Goal: Book appointment/travel/reservation: Book appointment/travel/reservation

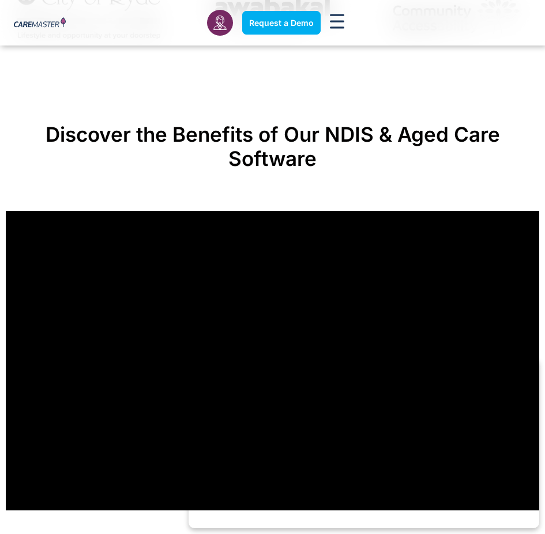
scroll to position [752, 0]
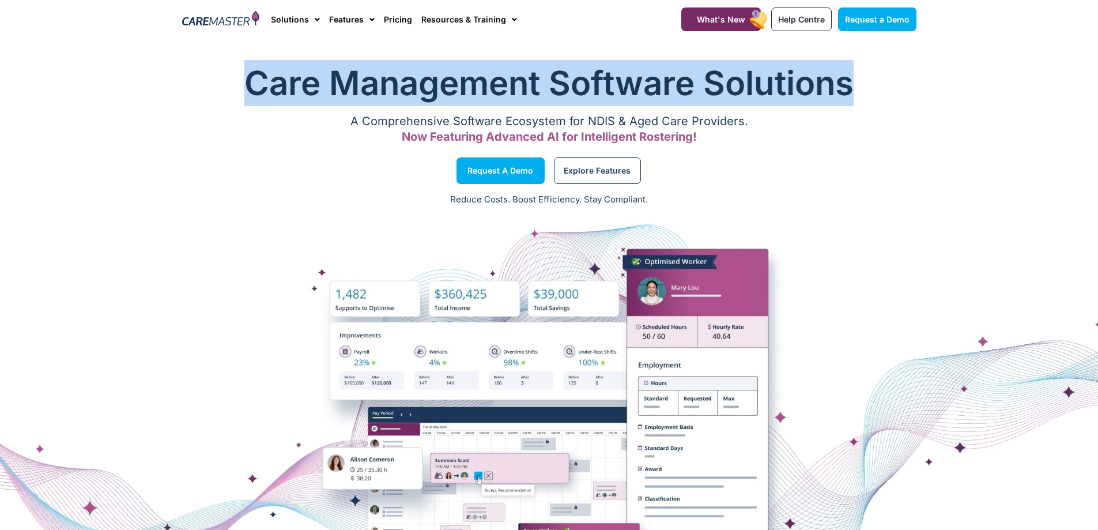
drag, startPoint x: 246, startPoint y: 84, endPoint x: 851, endPoint y: 82, distance: 604.6
click at [851, 82] on h1 "Care Management Software Solutions" at bounding box center [549, 83] width 734 height 46
click at [856, 84] on h1 "Care Management Software Solutions" at bounding box center [549, 83] width 734 height 46
drag, startPoint x: 856, startPoint y: 84, endPoint x: 246, endPoint y: 80, distance: 610.4
click at [246, 80] on h1 "Care Management Software Solutions" at bounding box center [549, 83] width 734 height 46
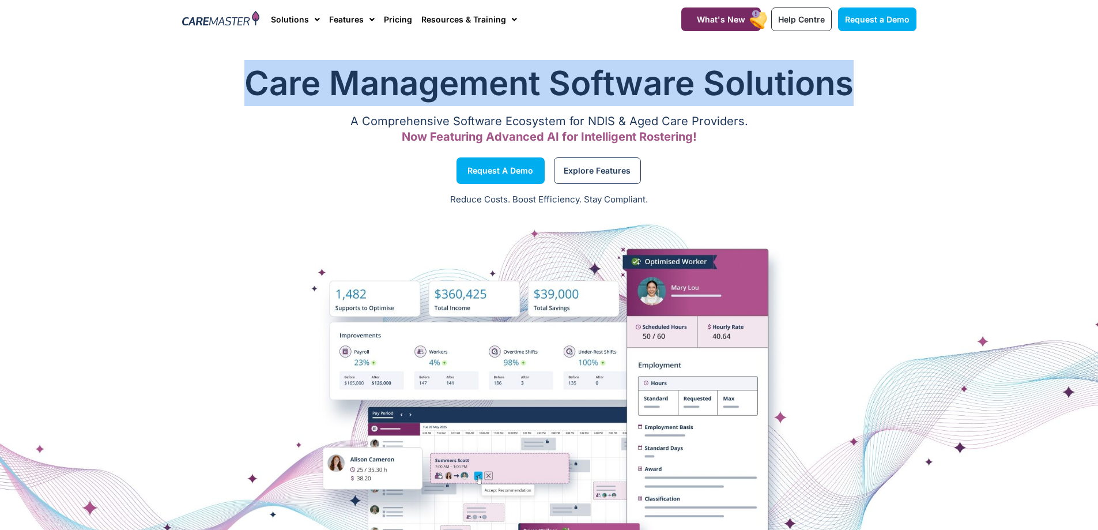
click at [246, 80] on h1 "Care Management Software Solutions" at bounding box center [549, 83] width 734 height 46
drag, startPoint x: 246, startPoint y: 80, endPoint x: 767, endPoint y: 96, distance: 521.9
click at [760, 97] on h1 "Care Management Software Solutions" at bounding box center [549, 83] width 734 height 46
click at [855, 88] on h1 "Care Management Software Solutions" at bounding box center [549, 83] width 734 height 46
drag, startPoint x: 855, startPoint y: 88, endPoint x: 235, endPoint y: 89, distance: 620.7
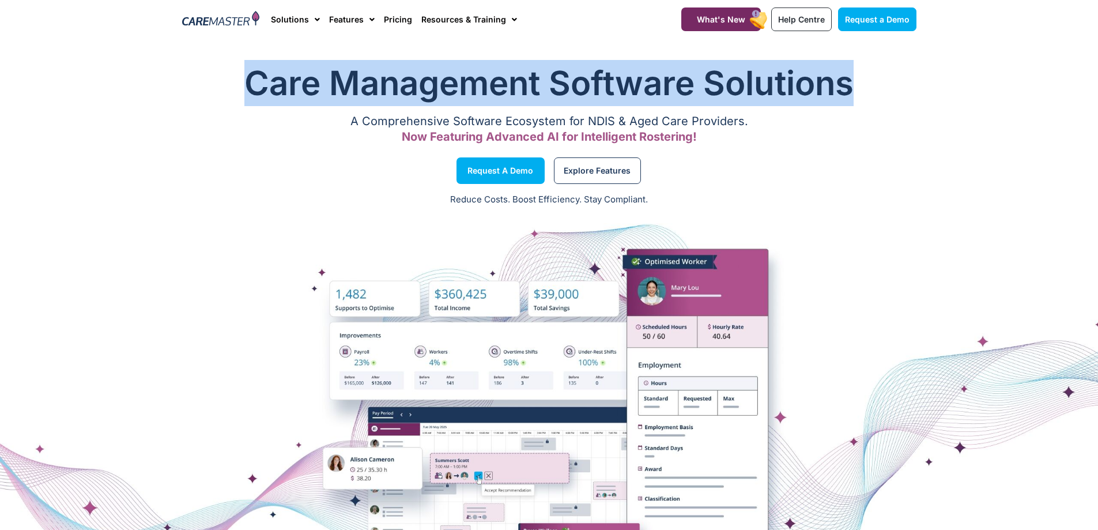
click at [235, 89] on h1 "Care Management Software Solutions" at bounding box center [549, 83] width 734 height 46
click at [249, 90] on h1 "Care Management Software Solutions" at bounding box center [549, 83] width 734 height 46
drag, startPoint x: 246, startPoint y: 85, endPoint x: 857, endPoint y: 76, distance: 611.0
click at [857, 76] on h1 "Care Management Software Solutions" at bounding box center [549, 83] width 734 height 46
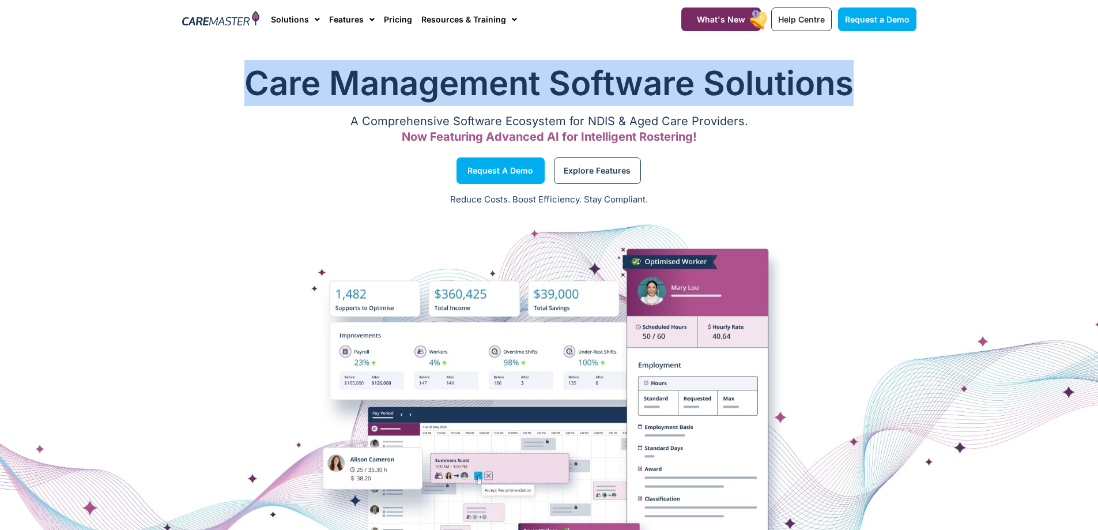
click at [857, 76] on h1 "Care Management Software Solutions" at bounding box center [549, 83] width 734 height 46
drag, startPoint x: 851, startPoint y: 82, endPoint x: 244, endPoint y: 75, distance: 607.5
click at [244, 75] on h1 "Care Management Software Solutions" at bounding box center [549, 83] width 734 height 46
drag, startPoint x: 246, startPoint y: 81, endPoint x: 852, endPoint y: 77, distance: 606.3
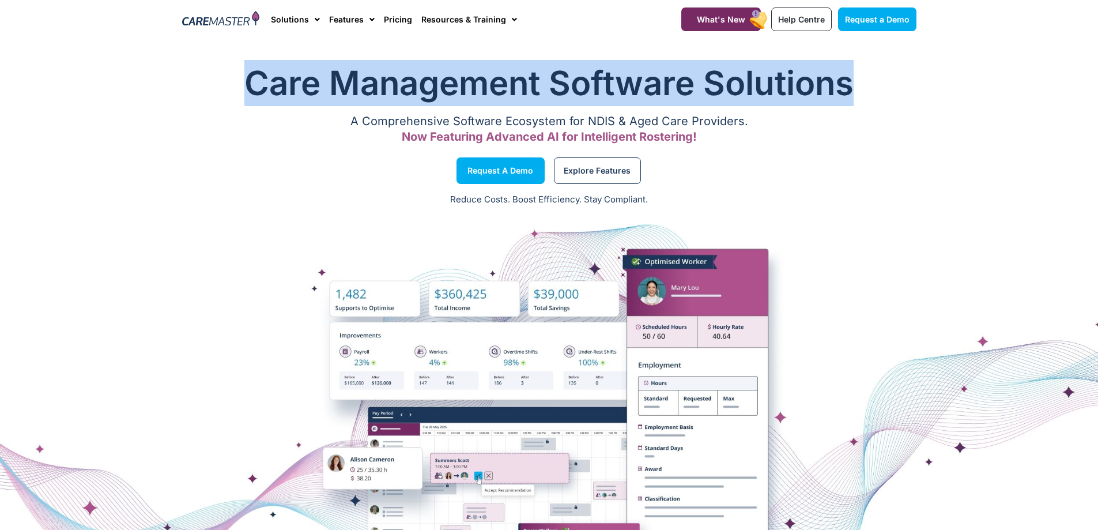
click at [852, 77] on h1 "Care Management Software Solutions" at bounding box center [549, 83] width 734 height 46
drag, startPoint x: 852, startPoint y: 78, endPoint x: 235, endPoint y: 84, distance: 617.3
click at [235, 84] on h1 "Care Management Software Solutions" at bounding box center [549, 83] width 734 height 46
click at [237, 84] on h1 "Care Management Software Solutions" at bounding box center [549, 83] width 734 height 46
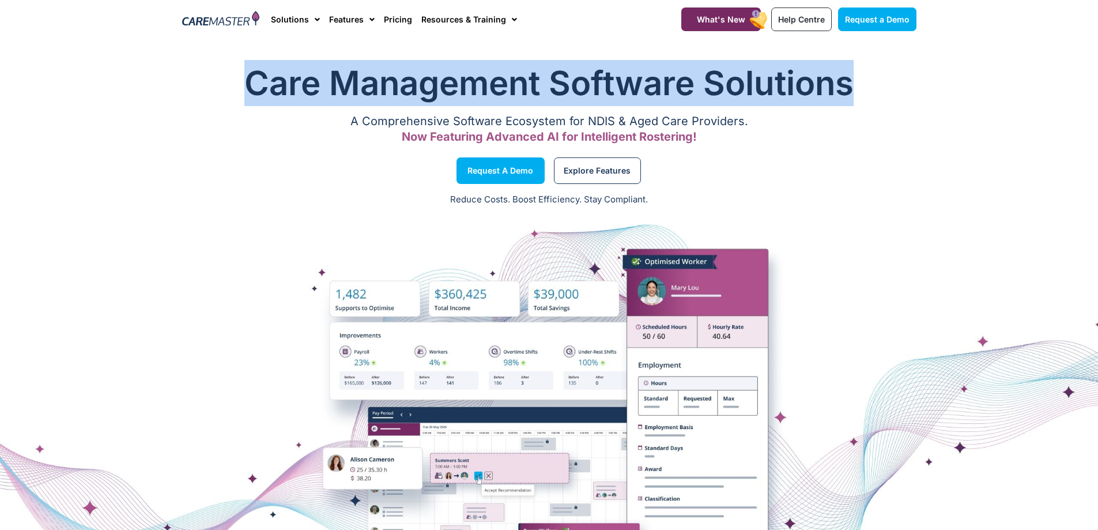
drag, startPoint x: 247, startPoint y: 84, endPoint x: 863, endPoint y: 74, distance: 616.2
click at [863, 74] on h1 "Care Management Software Solutions" at bounding box center [549, 83] width 734 height 46
click at [858, 76] on h1 "Care Management Software Solutions" at bounding box center [549, 83] width 734 height 46
drag, startPoint x: 855, startPoint y: 80, endPoint x: 240, endPoint y: 98, distance: 615.8
click at [240, 98] on h1 "Care Management Software Solutions" at bounding box center [549, 83] width 734 height 46
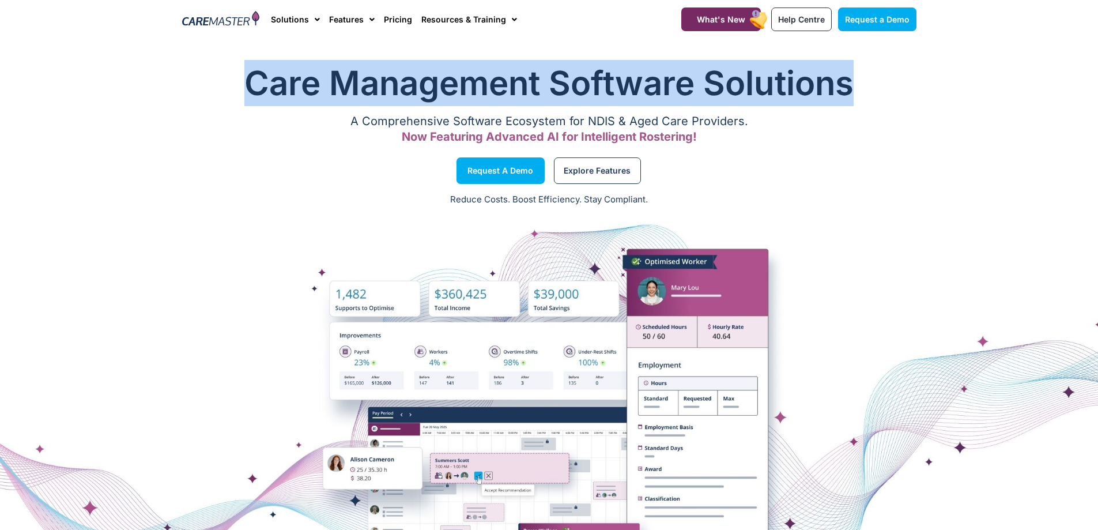
click at [240, 96] on h1 "Care Management Software Solutions" at bounding box center [549, 83] width 734 height 46
drag, startPoint x: 248, startPoint y: 89, endPoint x: 861, endPoint y: 89, distance: 612.6
click at [861, 89] on h1 "Care Management Software Solutions" at bounding box center [549, 83] width 734 height 46
click at [852, 89] on h1 "Care Management Software Solutions" at bounding box center [549, 83] width 734 height 46
drag, startPoint x: 852, startPoint y: 89, endPoint x: 250, endPoint y: 82, distance: 602.9
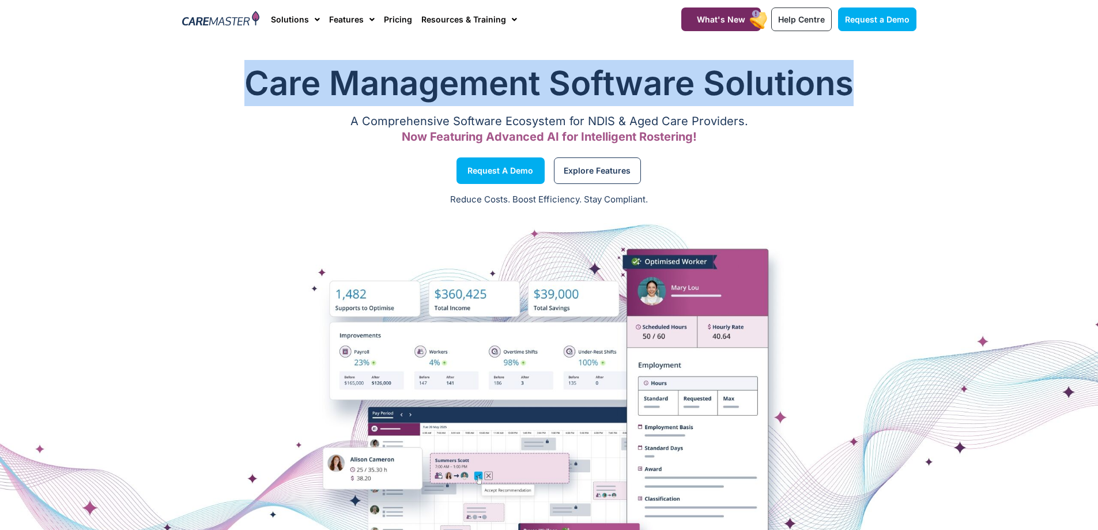
click at [250, 82] on h1 "Care Management Software Solutions" at bounding box center [549, 83] width 734 height 46
drag, startPoint x: 246, startPoint y: 83, endPoint x: 847, endPoint y: 92, distance: 601.8
click at [847, 92] on h1 "Care Management Software Solutions" at bounding box center [549, 83] width 734 height 46
click at [854, 93] on h1 "Care Management Software Solutions" at bounding box center [549, 83] width 734 height 46
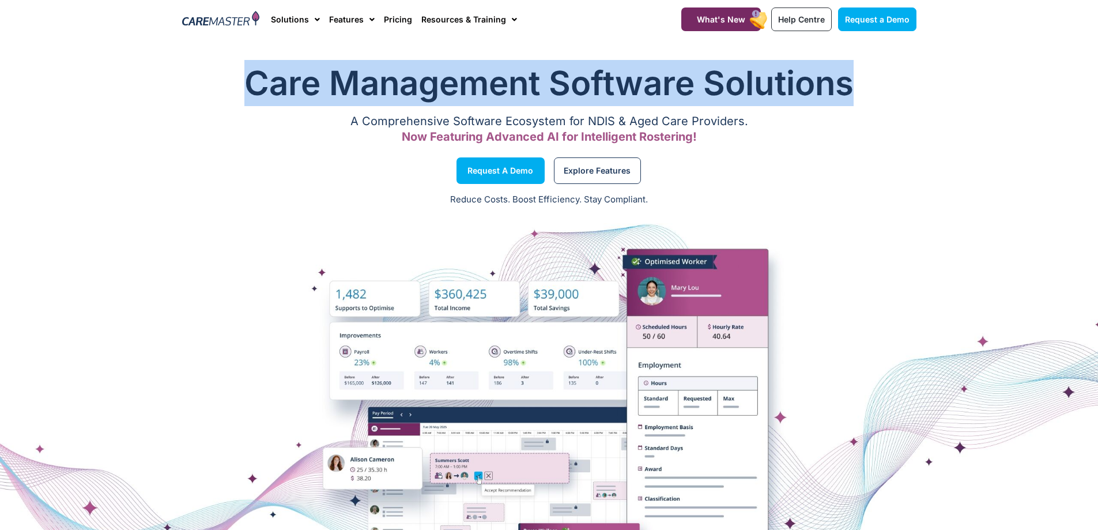
drag, startPoint x: 851, startPoint y: 86, endPoint x: 249, endPoint y: 85, distance: 601.7
click at [249, 85] on h1 "Care Management Software Solutions" at bounding box center [549, 83] width 734 height 46
click at [247, 85] on h1 "Care Management Software Solutions" at bounding box center [549, 83] width 734 height 46
drag, startPoint x: 246, startPoint y: 85, endPoint x: 866, endPoint y: 77, distance: 619.6
click at [866, 77] on h1 "Care Management Software Solutions" at bounding box center [549, 83] width 734 height 46
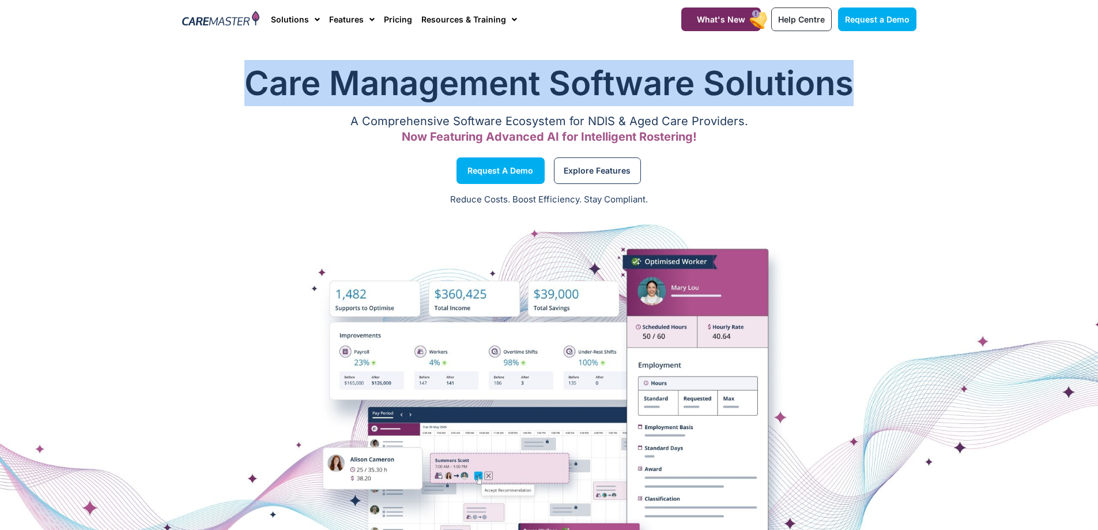
click at [853, 85] on h1 "Care Management Software Solutions" at bounding box center [549, 83] width 734 height 46
drag, startPoint x: 853, startPoint y: 85, endPoint x: 245, endPoint y: 88, distance: 608.0
click at [245, 88] on h1 "Care Management Software Solutions" at bounding box center [549, 83] width 734 height 46
click at [244, 88] on h1 "Care Management Software Solutions" at bounding box center [549, 83] width 734 height 46
drag, startPoint x: 244, startPoint y: 88, endPoint x: 784, endPoint y: 96, distance: 540.1
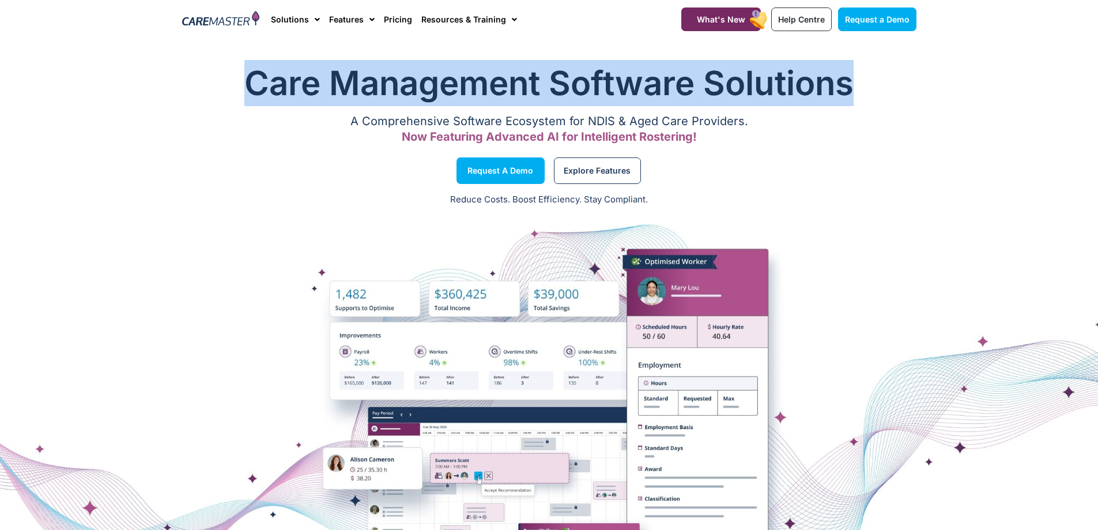
click at [784, 96] on h1 "Care Management Software Solutions" at bounding box center [549, 83] width 734 height 46
click at [95, 84] on section "Care Management Software Solutions A Comprehensive Software Ecosystem for NDIS …" at bounding box center [549, 104] width 1098 height 101
